Goal: Information Seeking & Learning: Find specific fact

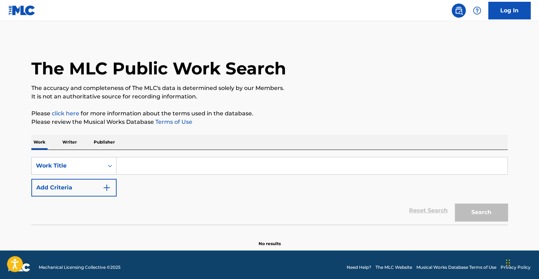
click at [68, 142] on p "Writer" at bounding box center [69, 142] width 19 height 15
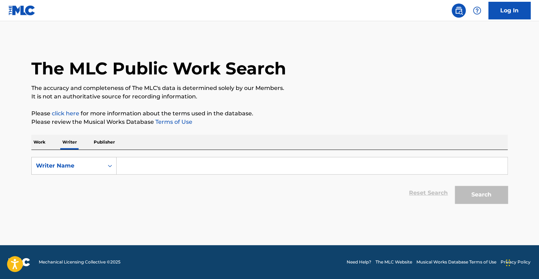
click at [140, 161] on input "Search Form" at bounding box center [312, 165] width 391 height 17
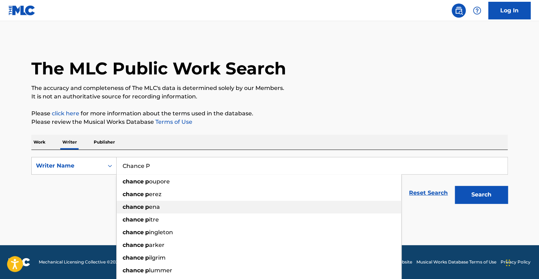
click at [148, 211] on div "chance p ena" at bounding box center [259, 206] width 285 height 13
type input "chance pena"
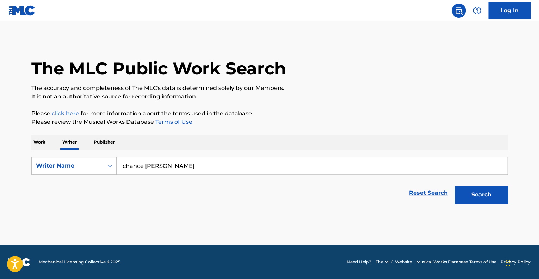
click at [469, 191] on button "Search" at bounding box center [481, 195] width 53 height 18
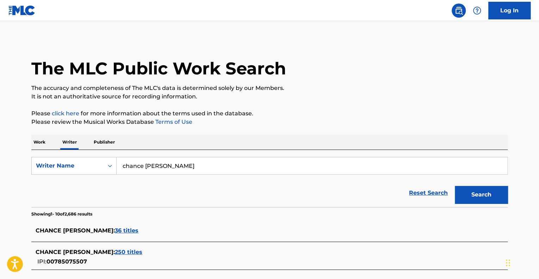
click at [66, 228] on span "CHANCE PENA :" at bounding box center [75, 230] width 79 height 7
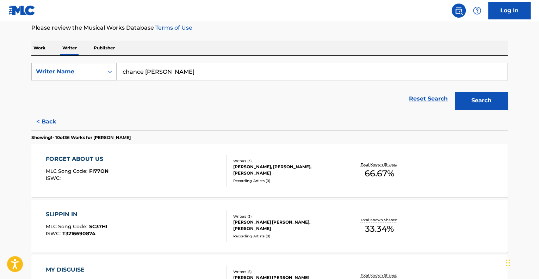
scroll to position [104, 0]
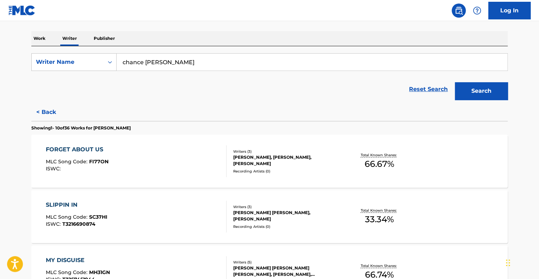
click at [269, 183] on div "FORGET ABOUT US MLC Song Code : FI77ON ISWC : Writers ( 3 ) CHANCE PENA, ZACH S…" at bounding box center [269, 161] width 476 height 53
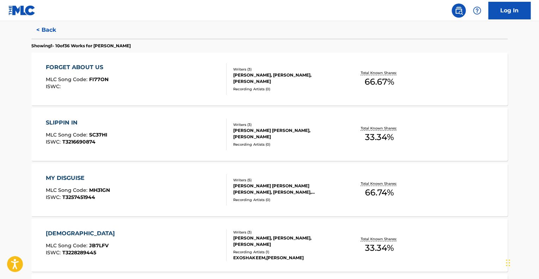
scroll to position [199, 0]
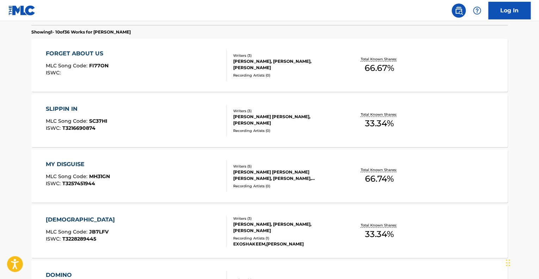
click at [132, 103] on div "SLIPPIN IN MLC Song Code : SC37HI ISWC : T3216690874 Writers ( 3 ) CHANCE PENA,…" at bounding box center [269, 120] width 476 height 53
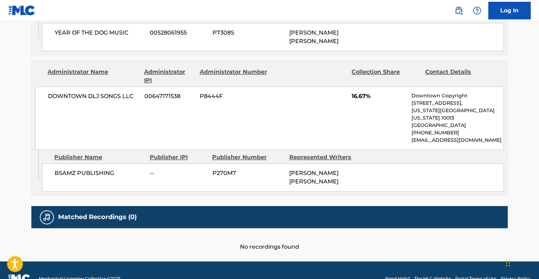
scroll to position [444, 0]
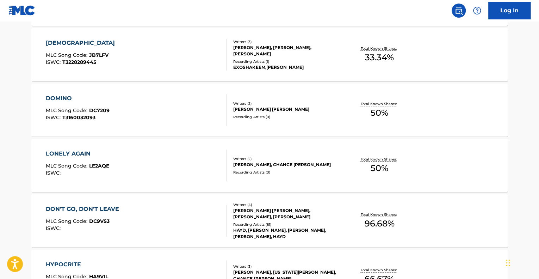
scroll to position [378, 0]
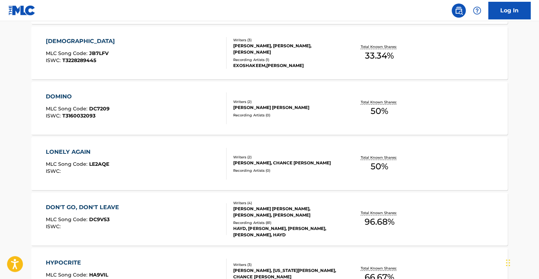
click at [244, 165] on div "ZACH SEABAUGH, CHANCE PENA" at bounding box center [286, 163] width 106 height 6
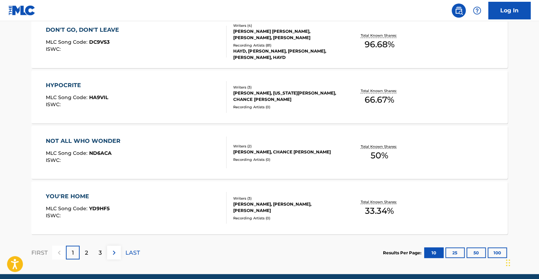
scroll to position [544, 0]
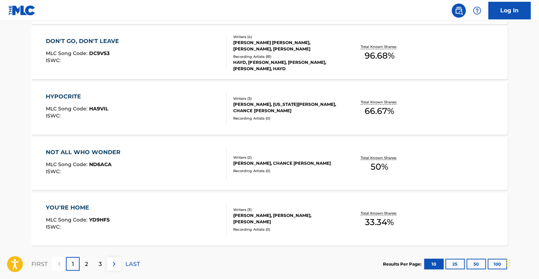
click at [178, 51] on div "DON'T GO, DON'T LEAVE MLC Song Code : DC9VS3 ISWC :" at bounding box center [136, 53] width 181 height 32
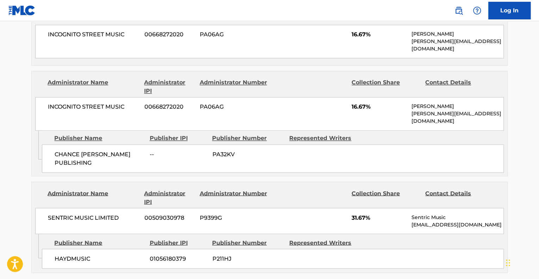
scroll to position [521, 0]
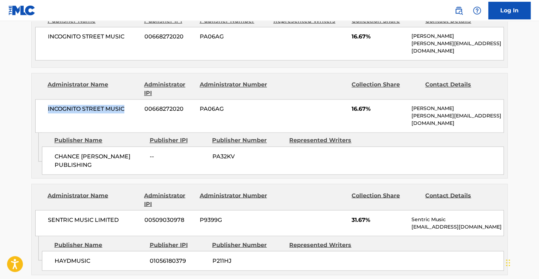
drag, startPoint x: 47, startPoint y: 87, endPoint x: 132, endPoint y: 91, distance: 85.3
click at [132, 99] on div "INCOGNITO STREET MUSIC 00668272020 PA06AG 16.67% Christine Ayres christine@secr…" at bounding box center [269, 115] width 469 height 33
copy span "INCOGNITO STREET MUSIC"
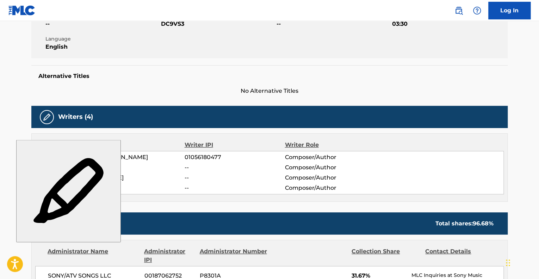
scroll to position [0, 0]
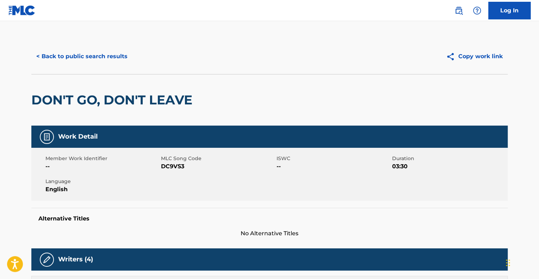
click at [47, 51] on button "< Back to public search results" at bounding box center [81, 57] width 101 height 18
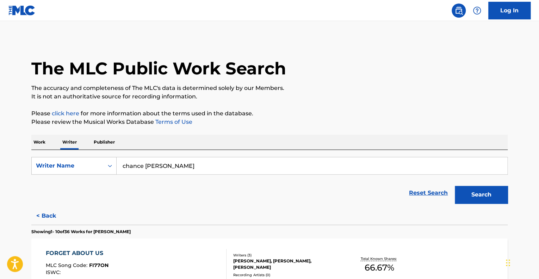
click at [155, 167] on input "chance pena" at bounding box center [312, 165] width 391 height 17
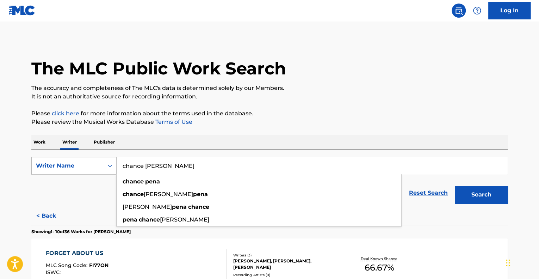
drag, startPoint x: 192, startPoint y: 163, endPoint x: 116, endPoint y: 167, distance: 75.9
click at [116, 167] on div "SearchWithCriteriae5a04407-5313-4ed8-97b5-775d629f674a Writer Name chance pena …" at bounding box center [269, 166] width 476 height 18
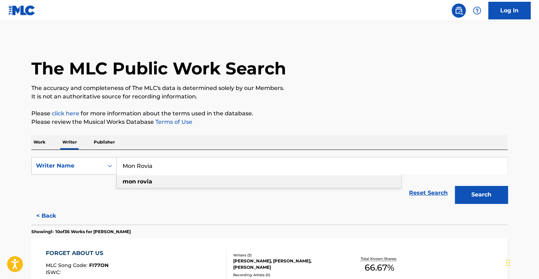
click at [131, 179] on strong "mon" at bounding box center [129, 181] width 13 height 7
type input "mon rovia"
click at [477, 195] on button "Search" at bounding box center [481, 195] width 53 height 18
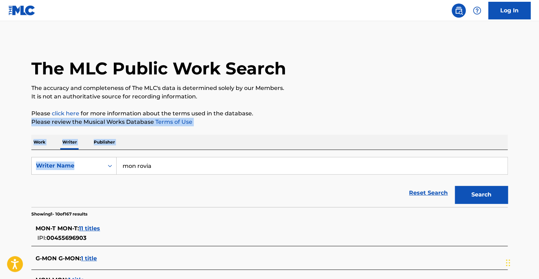
drag, startPoint x: 538, startPoint y: 105, endPoint x: 537, endPoint y: 146, distance: 40.2
click at [538, 156] on main "The MLC Public Work Search The accuracy and completeness of The MLC's data is d…" at bounding box center [269, 265] width 539 height 489
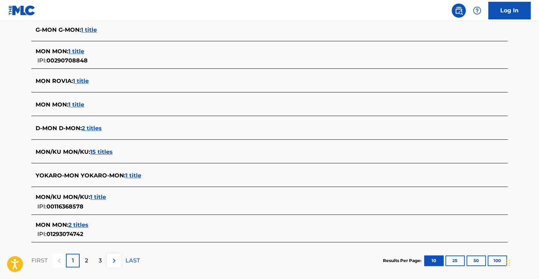
scroll to position [214, 0]
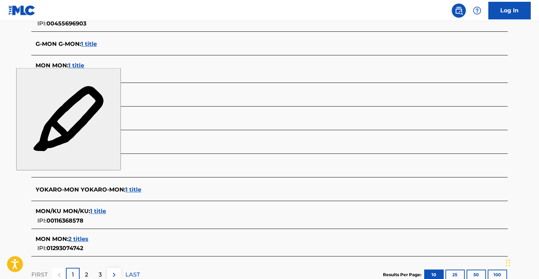
click at [85, 93] on span "1 title" at bounding box center [81, 95] width 16 height 7
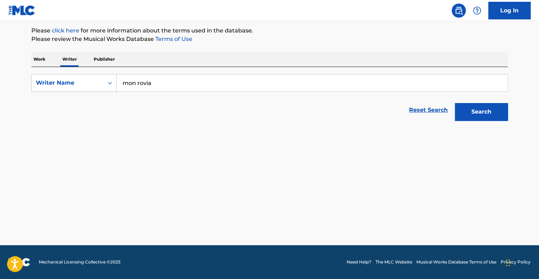
scroll to position [82, 0]
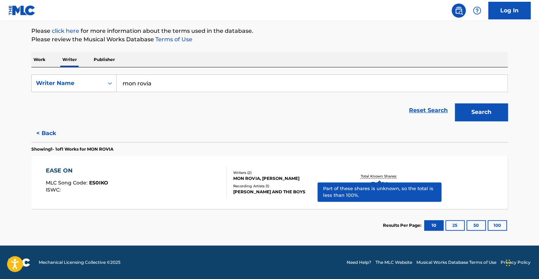
click at [368, 176] on p "Total Known Shares:" at bounding box center [379, 175] width 38 height 5
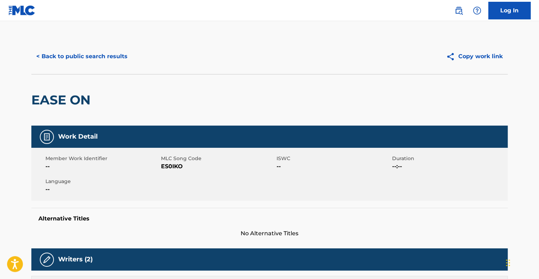
drag, startPoint x: 538, startPoint y: 96, endPoint x: 538, endPoint y: 104, distance: 7.8
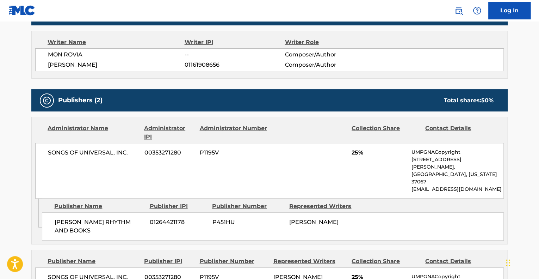
scroll to position [201, 0]
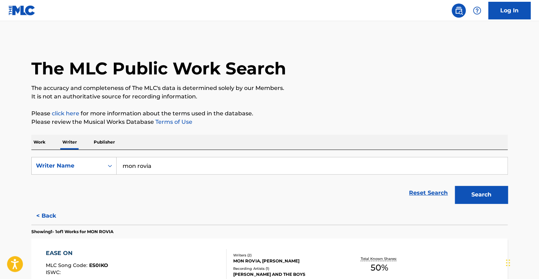
click at [37, 144] on p "Work" at bounding box center [39, 142] width 16 height 15
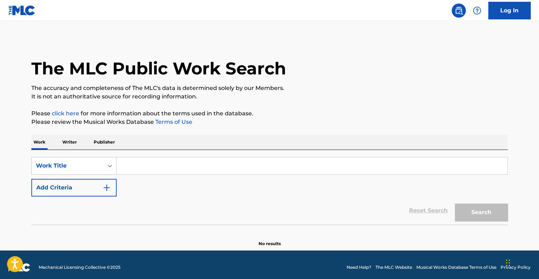
click at [139, 167] on input "Search Form" at bounding box center [312, 165] width 391 height 17
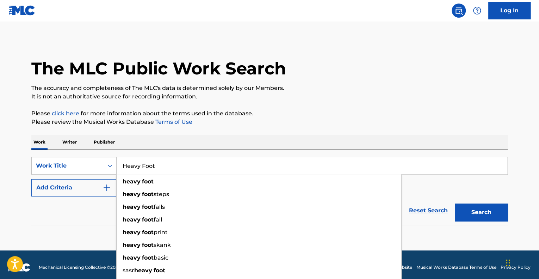
type input "Heavy Foot"
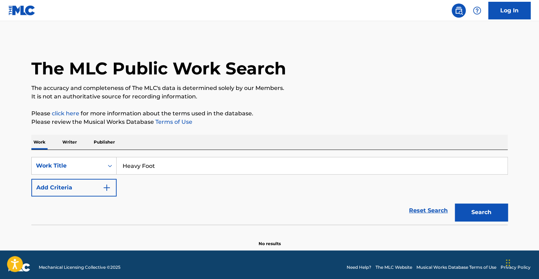
click at [48, 189] on button "Add Criteria" at bounding box center [73, 188] width 85 height 18
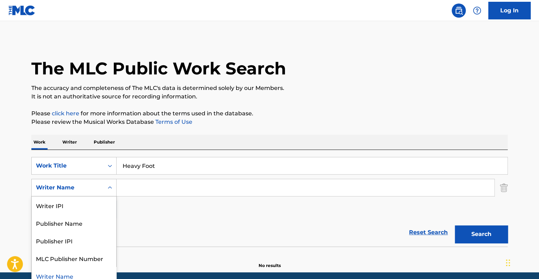
click at [89, 191] on div "Writer Name" at bounding box center [73, 188] width 85 height 18
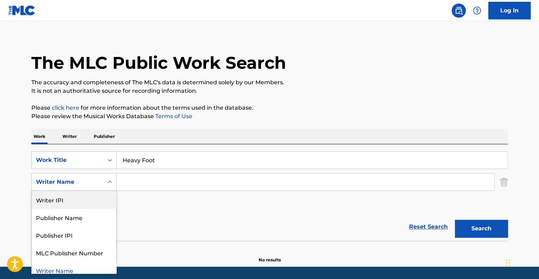
scroll to position [6, 0]
click at [82, 216] on div "Publisher Name" at bounding box center [74, 217] width 85 height 18
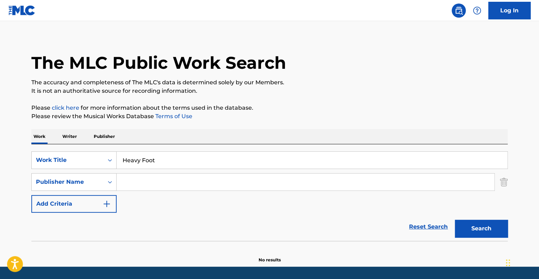
click at [128, 184] on input "Search Form" at bounding box center [306, 181] width 378 height 17
paste input "INCOGNITO STREET MUSIC"
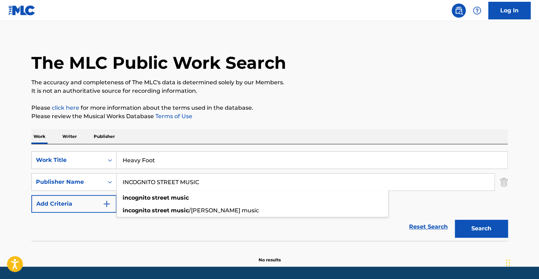
type input "INCOGNITO STREET MUSIC"
click at [468, 229] on button "Search" at bounding box center [481, 229] width 53 height 18
click at [65, 163] on div "Work Title" at bounding box center [67, 160] width 63 height 8
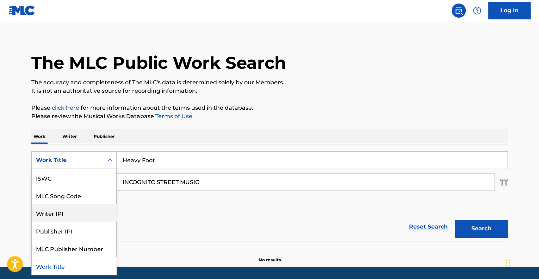
scroll to position [17, 0]
click at [156, 219] on div "Reset Search Search" at bounding box center [269, 226] width 476 height 28
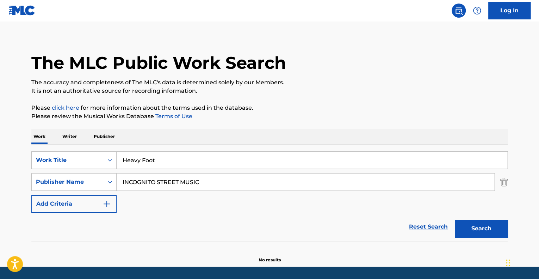
scroll to position [27, 0]
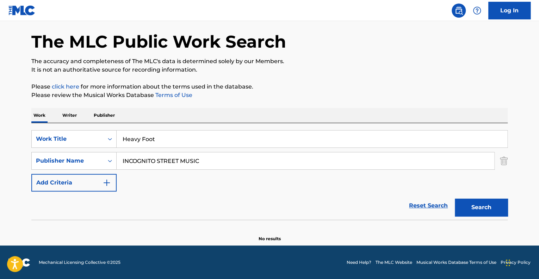
click at [139, 161] on input "INCOGNITO STREET MUSIC" at bounding box center [306, 160] width 378 height 17
drag, startPoint x: 214, startPoint y: 157, endPoint x: 101, endPoint y: 138, distance: 114.3
click at [101, 138] on div "SearchWithCriteria6aa69083-3f7b-4b50-aa62-454cf1970925 Work Title Heavy Foot Se…" at bounding box center [269, 160] width 476 height 61
click at [61, 160] on div "Publisher Name" at bounding box center [67, 160] width 63 height 8
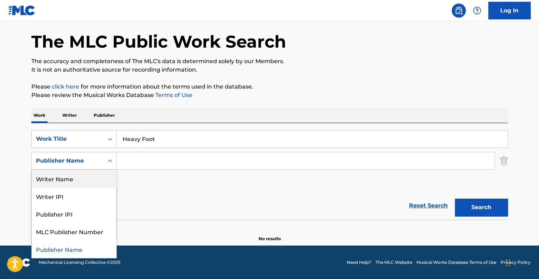
click at [63, 179] on div "Writer Name" at bounding box center [74, 178] width 85 height 18
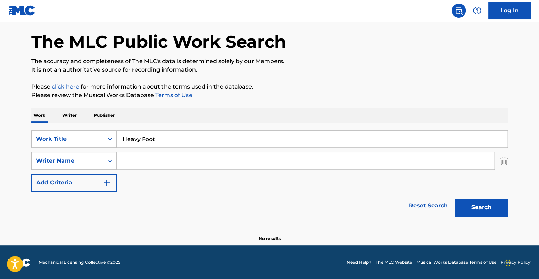
click at [128, 158] on input "Search Form" at bounding box center [306, 160] width 378 height 17
paste input "Janjay Lowe"
click at [154, 176] on strong "lowe" at bounding box center [149, 176] width 14 height 7
type input "janjay lowe"
click at [467, 208] on button "Search" at bounding box center [481, 207] width 53 height 18
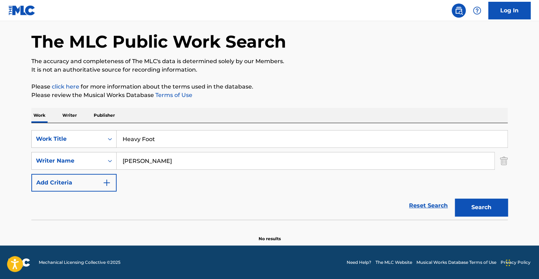
click at [467, 208] on button "Search" at bounding box center [481, 207] width 53 height 18
click at [68, 115] on p "Writer" at bounding box center [69, 115] width 19 height 15
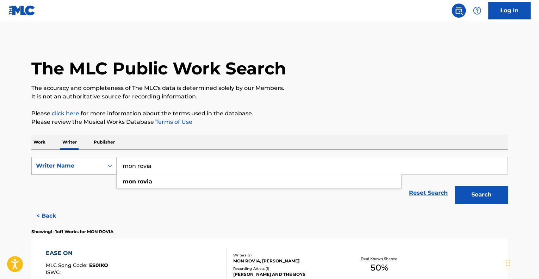
drag, startPoint x: 155, startPoint y: 165, endPoint x: 105, endPoint y: 158, distance: 50.5
click at [105, 158] on div "SearchWithCriteriae5a04407-5313-4ed8-97b5-775d629f674a Writer Name mon rovia mo…" at bounding box center [269, 166] width 476 height 18
paste input "Janjay Lowe"
type input "Janjay Lowe"
click at [485, 201] on button "Search" at bounding box center [481, 195] width 53 height 18
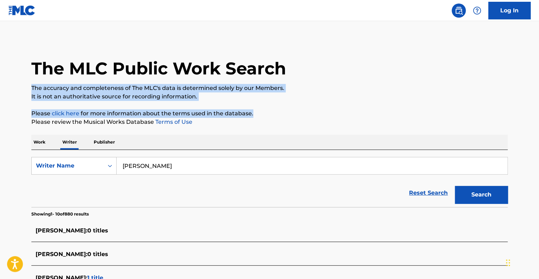
drag, startPoint x: 538, startPoint y: 79, endPoint x: 538, endPoint y: 110, distance: 31.0
click at [539, 112] on html "Accessibility Screen-Reader Guide, Feedback, and Issue Reporting | New window L…" at bounding box center [269, 139] width 539 height 279
click at [534, 43] on main "The MLC Public Work Search The accuracy and completeness of The MLC's data is d…" at bounding box center [269, 259] width 539 height 477
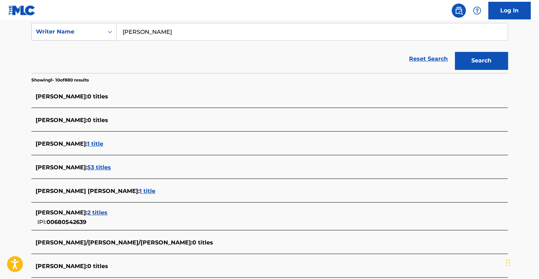
scroll to position [137, 0]
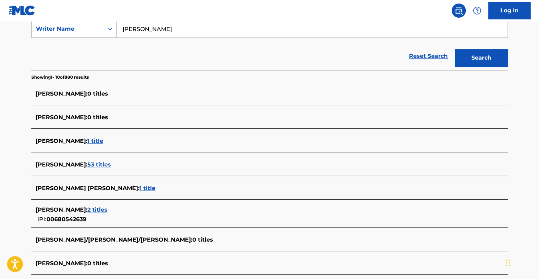
click at [75, 210] on span "JANJAY COQUILLA :" at bounding box center [62, 209] width 52 height 7
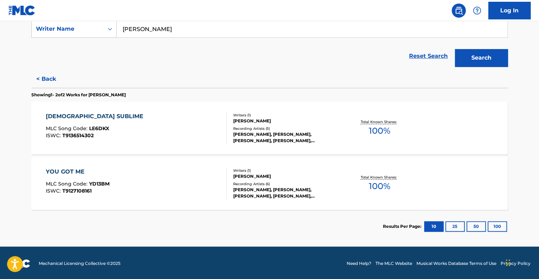
click at [354, 130] on div "Total Known Shares: 100 %" at bounding box center [379, 127] width 79 height 21
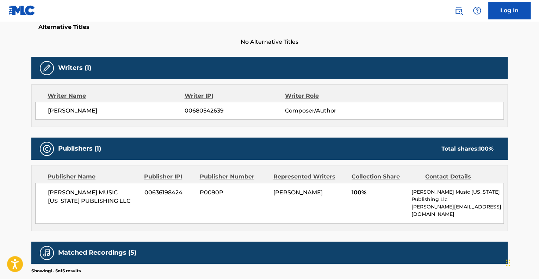
scroll to position [192, 0]
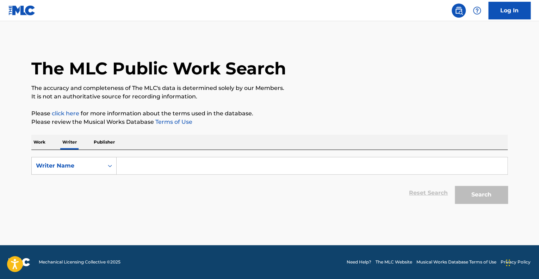
click at [133, 163] on input "Search Form" at bounding box center [312, 165] width 391 height 17
paste input "[PERSON_NAME] [PERSON_NAME]"
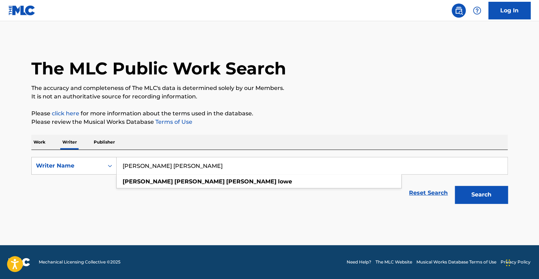
type input "[PERSON_NAME] [PERSON_NAME]"
click at [475, 204] on div "Search" at bounding box center [479, 193] width 56 height 28
click at [477, 191] on button "Search" at bounding box center [481, 195] width 53 height 18
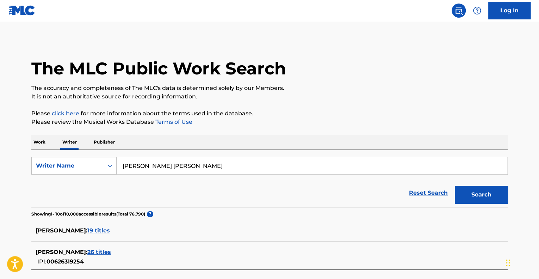
click at [87, 230] on span "19 titles" at bounding box center [98, 230] width 23 height 7
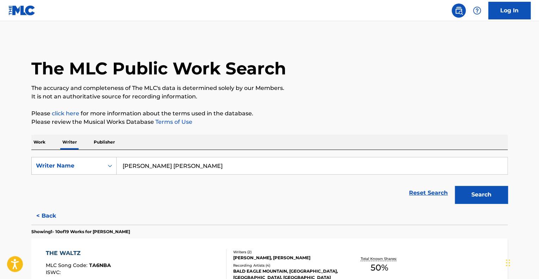
click at [41, 141] on p "Work" at bounding box center [39, 142] width 16 height 15
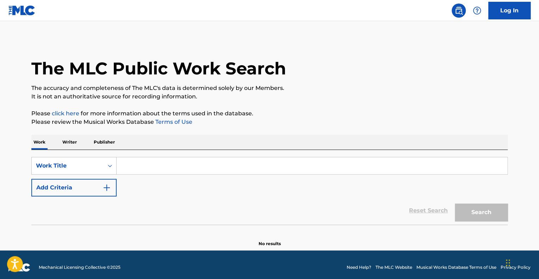
click at [142, 163] on input "Search Form" at bounding box center [312, 165] width 391 height 17
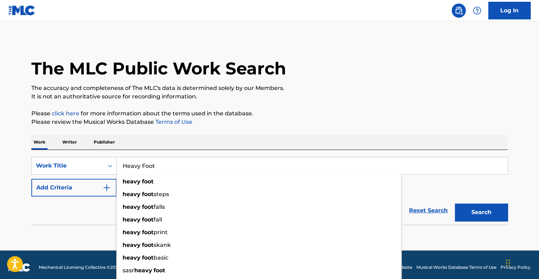
type input "Heavy Foot"
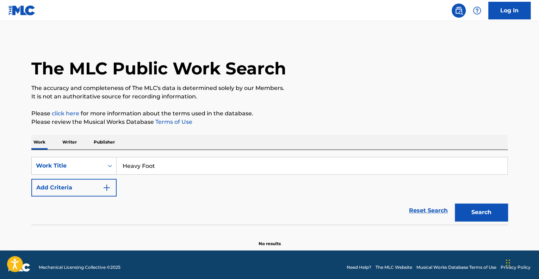
click at [254, 139] on div "Work Writer Publisher" at bounding box center [269, 142] width 476 height 15
click at [66, 184] on button "Add Criteria" at bounding box center [73, 188] width 85 height 18
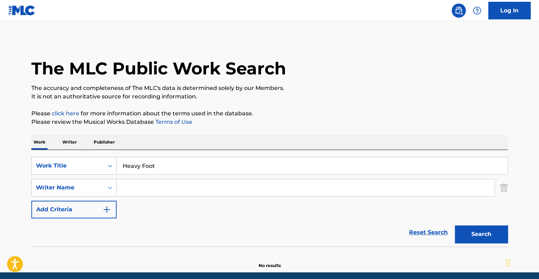
click at [136, 188] on input "Search Form" at bounding box center [306, 187] width 378 height 17
paste input "[PERSON_NAME] [PERSON_NAME]"
click at [467, 234] on button "Search" at bounding box center [481, 234] width 53 height 18
click at [165, 192] on input "[PERSON_NAME] [PERSON_NAME]" at bounding box center [306, 187] width 378 height 17
drag, startPoint x: 174, startPoint y: 187, endPoint x: 134, endPoint y: 191, distance: 39.7
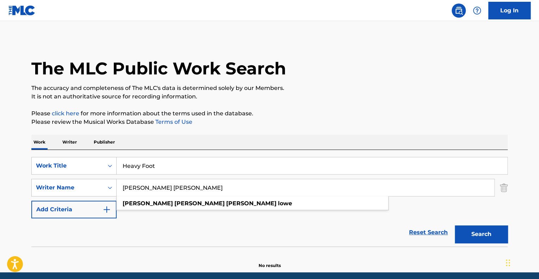
click at [134, 191] on input "[PERSON_NAME] [PERSON_NAME]" at bounding box center [306, 187] width 378 height 17
click at [140, 191] on input "[PERSON_NAME] [PERSON_NAME]" at bounding box center [306, 187] width 378 height 17
drag, startPoint x: 146, startPoint y: 187, endPoint x: 171, endPoint y: 186, distance: 24.7
click at [171, 186] on input "[PERSON_NAME] [PERSON_NAME]" at bounding box center [306, 187] width 378 height 17
click at [473, 233] on button "Search" at bounding box center [481, 234] width 53 height 18
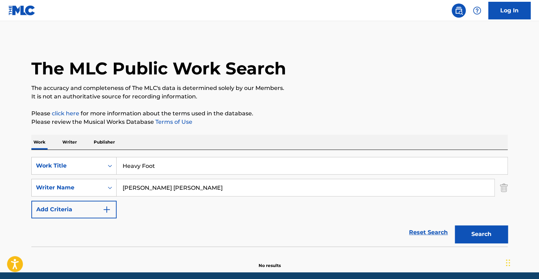
click at [142, 190] on input "[PERSON_NAME] [PERSON_NAME]" at bounding box center [306, 187] width 378 height 17
drag, startPoint x: 142, startPoint y: 190, endPoint x: 109, endPoint y: 190, distance: 32.8
click at [109, 190] on div "SearchWithCriteria487e4f8b-ad11-4a61-a48b-2c1cf3b4f534 Writer Name [PERSON_NAME…" at bounding box center [269, 188] width 476 height 18
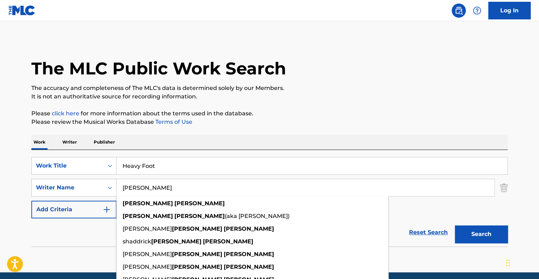
click at [185, 186] on input "[PERSON_NAME]" at bounding box center [306, 187] width 378 height 17
paste input "[PERSON_NAME]"
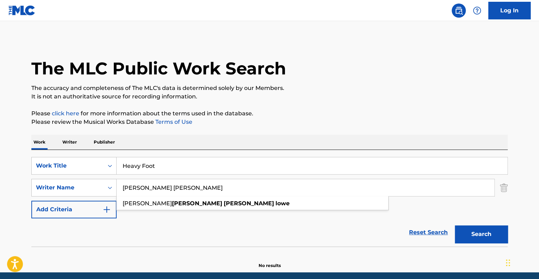
click at [474, 231] on button "Search" at bounding box center [481, 234] width 53 height 18
click at [158, 190] on input "[PERSON_NAME] [PERSON_NAME]" at bounding box center [306, 187] width 378 height 17
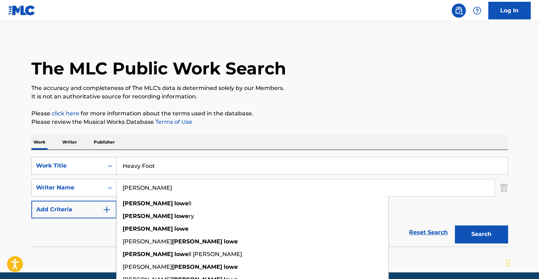
type input "[PERSON_NAME]"
click at [455, 225] on button "Search" at bounding box center [481, 234] width 53 height 18
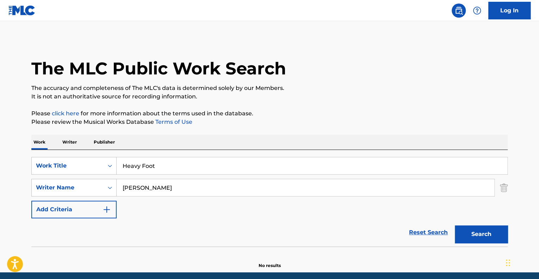
click at [470, 228] on button "Search" at bounding box center [481, 234] width 53 height 18
